Goal: Information Seeking & Learning: Learn about a topic

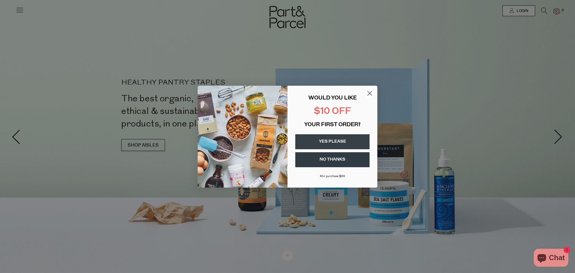
click at [369, 93] on icon "Close dialog" at bounding box center [369, 93] width 10 height 10
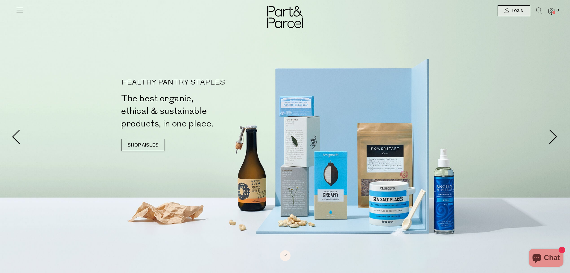
click at [554, 13] on span at bounding box center [554, 12] width 3 height 3
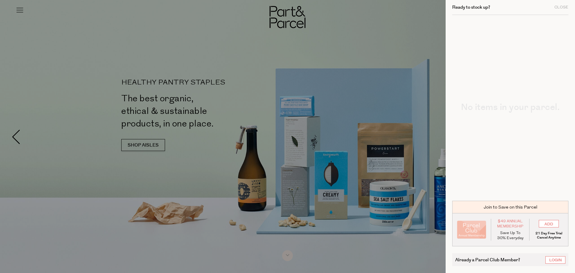
click at [0, 132] on div at bounding box center [287, 136] width 575 height 273
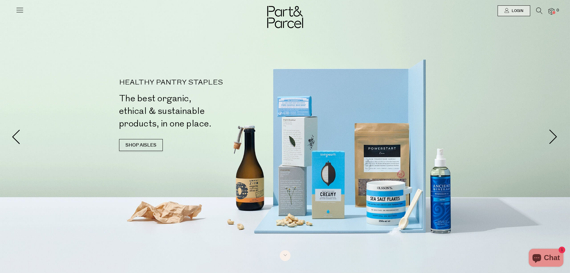
click at [18, 6] on icon at bounding box center [20, 10] width 8 height 8
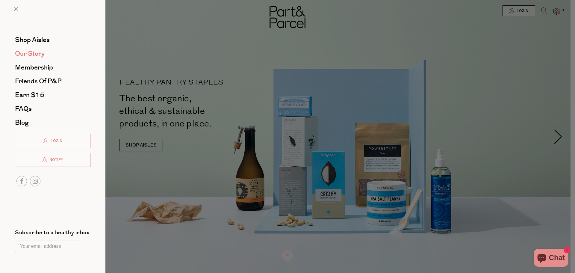
click at [35, 57] on span "Our Story" at bounding box center [30, 54] width 30 height 10
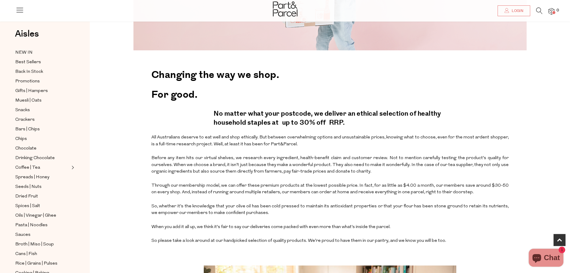
scroll to position [150, 0]
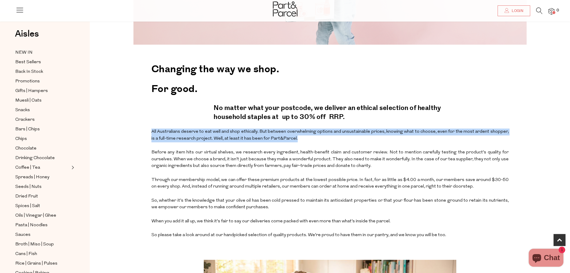
drag, startPoint x: 289, startPoint y: 139, endPoint x: 152, endPoint y: 131, distance: 137.3
click at [152, 131] on p "All Australians deserve to eat well and shop ethically. But between overwhelmin…" at bounding box center [329, 135] width 357 height 18
copy p "All Australians deserve to eat well and shop ethically. But between overwhelmin…"
